Goal: Transaction & Acquisition: Book appointment/travel/reservation

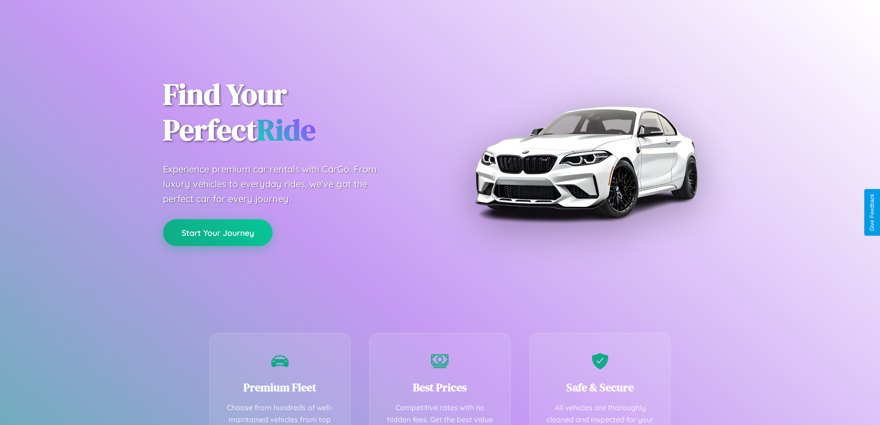
click at [218, 232] on button "Start Your Journey" at bounding box center [218, 232] width 110 height 27
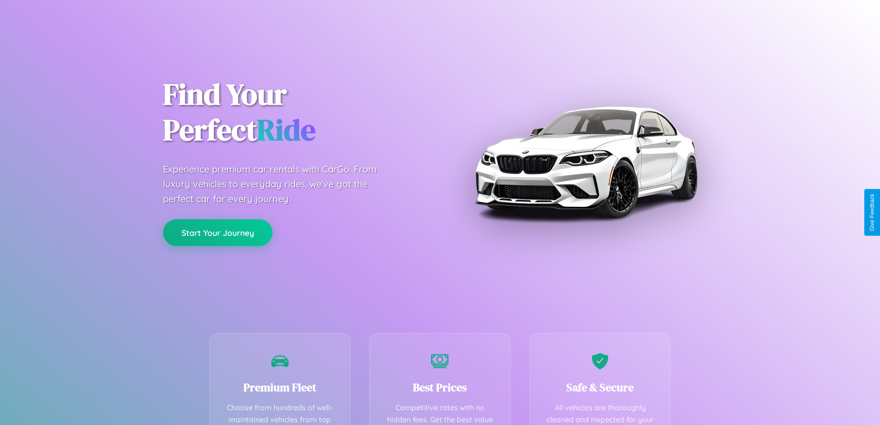
click at [218, 232] on button "Start Your Journey" at bounding box center [218, 232] width 110 height 27
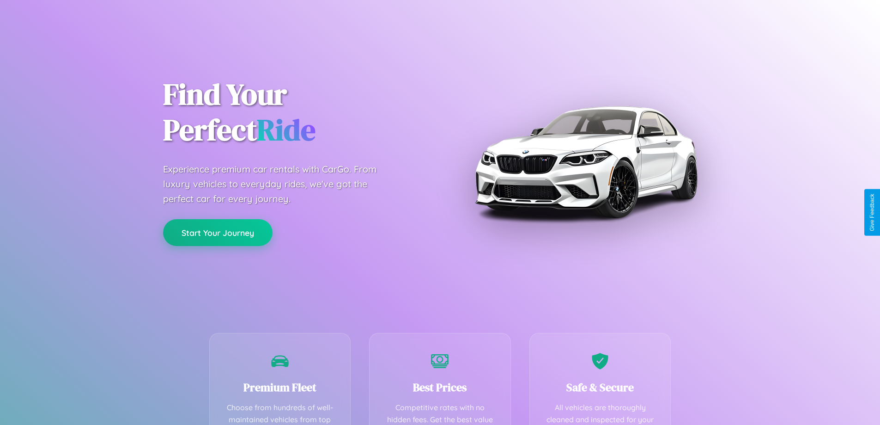
click at [218, 232] on button "Start Your Journey" at bounding box center [218, 232] width 110 height 27
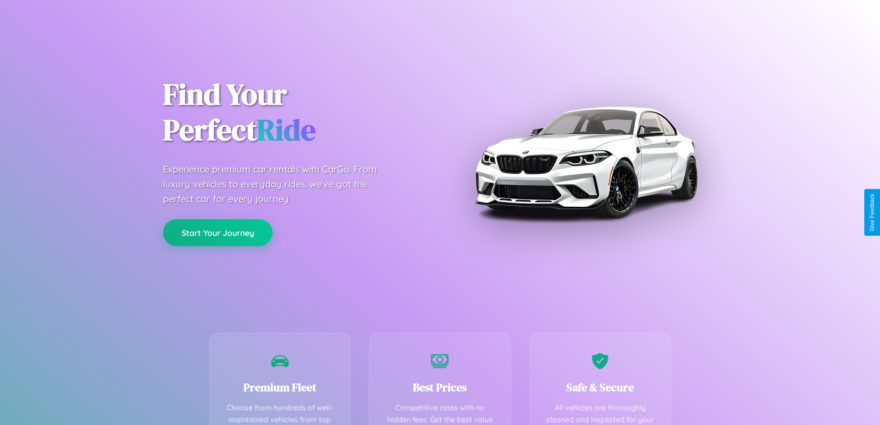
click at [218, 232] on button "Start Your Journey" at bounding box center [218, 232] width 110 height 27
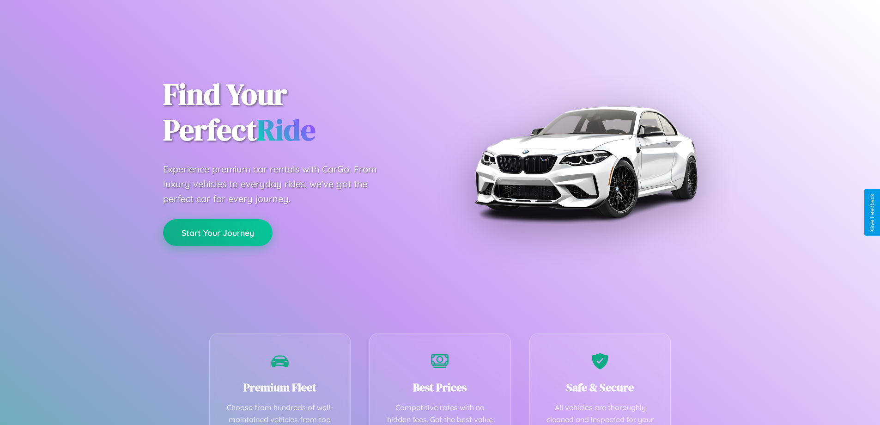
click at [218, 232] on button "Start Your Journey" at bounding box center [218, 232] width 110 height 27
